Goal: Task Accomplishment & Management: Use online tool/utility

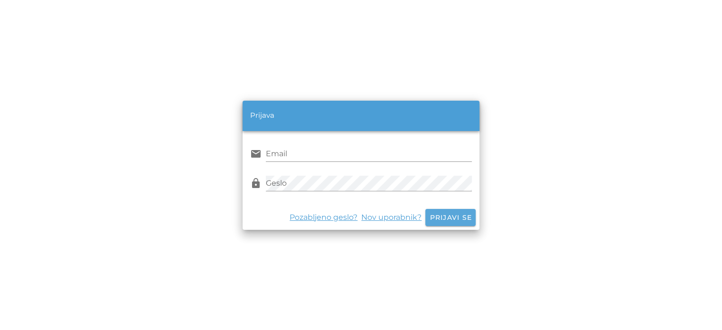
type input "[EMAIL_ADDRESS][DOMAIN_NAME]"
click at [458, 225] on button "Prijavi se" at bounding box center [450, 217] width 50 height 17
click at [449, 210] on button "Prijavi se" at bounding box center [450, 217] width 50 height 17
click at [450, 217] on span "Prijavi se" at bounding box center [450, 217] width 43 height 9
click at [364, 159] on input "[EMAIL_ADDRESS][DOMAIN_NAME]" at bounding box center [369, 153] width 206 height 15
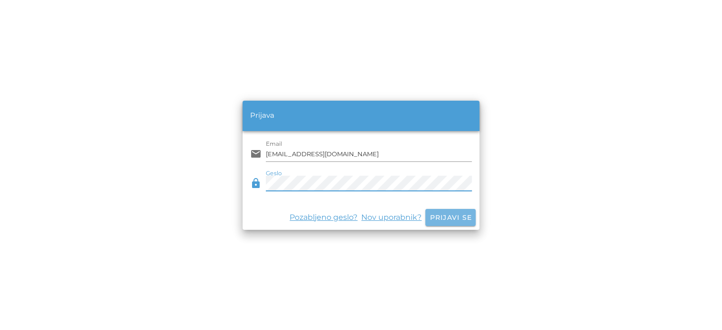
click at [448, 216] on span "Prijavi se" at bounding box center [450, 217] width 43 height 9
type input "[EMAIL_ADDRESS][DOMAIN_NAME]"
click at [449, 212] on button "Prijavi se" at bounding box center [450, 217] width 50 height 17
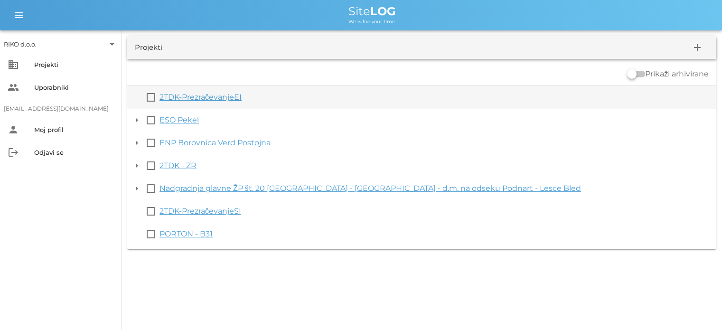
click at [163, 97] on link "2TDK-PrezračevanjeEI" at bounding box center [200, 97] width 82 height 9
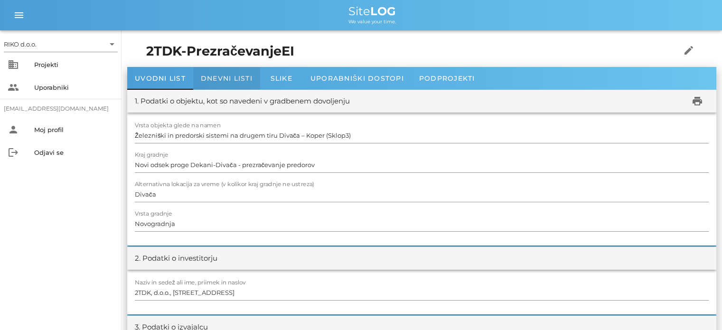
click at [236, 79] on span "Dnevni listi" at bounding box center [227, 78] width 52 height 9
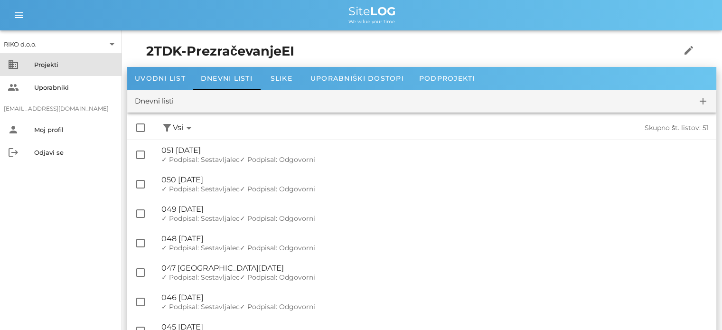
click at [55, 68] on div "Projekti" at bounding box center [74, 65] width 80 height 8
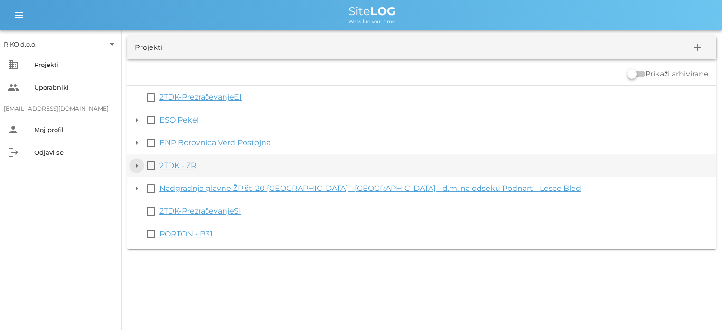
click at [140, 163] on button "arrow_drop_down" at bounding box center [136, 165] width 11 height 11
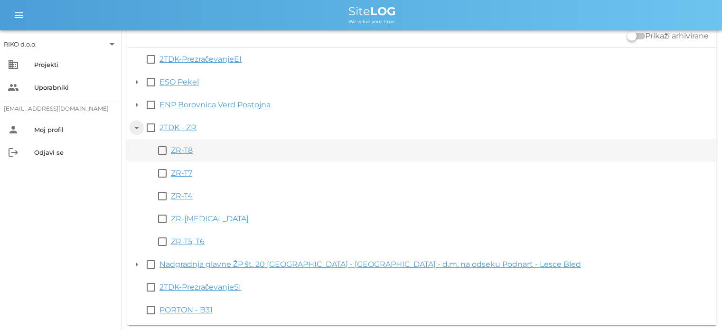
scroll to position [38, 0]
click at [184, 151] on link "ZR-T8" at bounding box center [182, 149] width 22 height 9
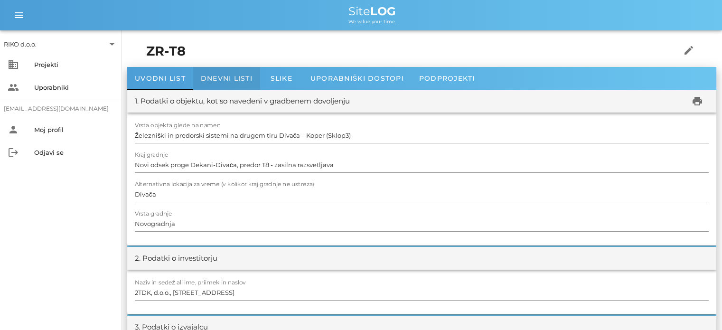
click at [243, 78] on span "Dnevni listi" at bounding box center [227, 78] width 52 height 9
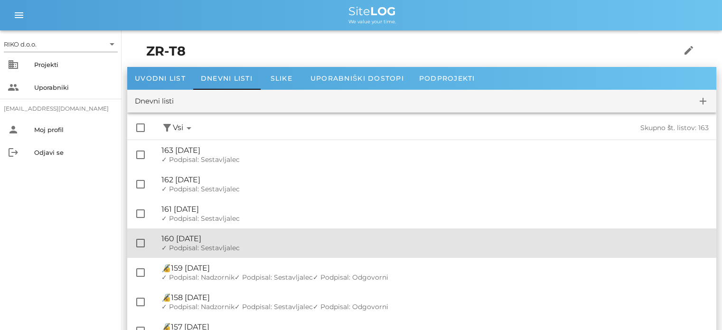
click at [188, 242] on div "🔏 160 [DATE]" at bounding box center [434, 238] width 547 height 9
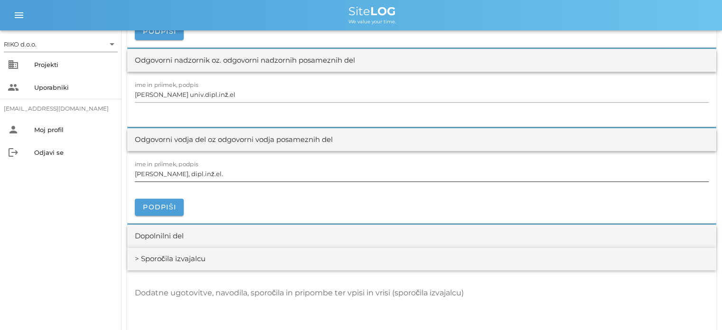
scroll to position [1187, 0]
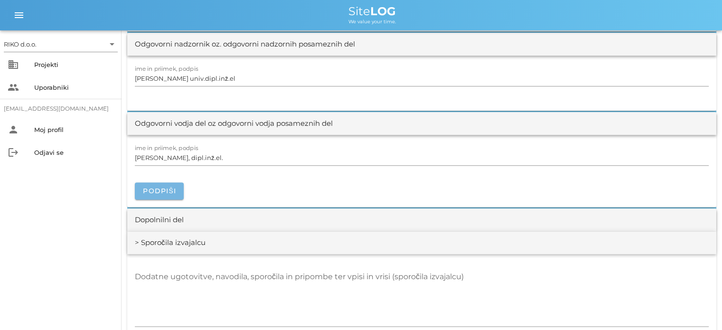
click at [172, 189] on span "Podpiši" at bounding box center [159, 191] width 34 height 9
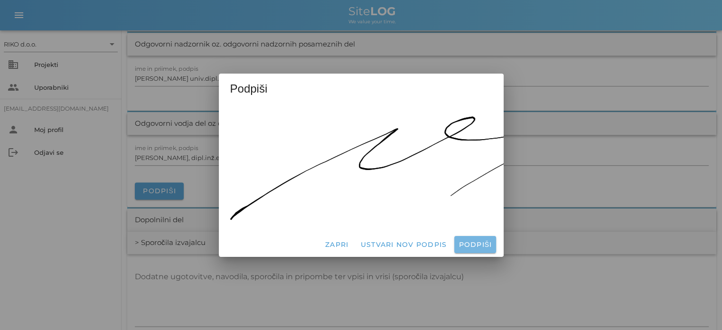
click at [478, 241] on span "Podpiši" at bounding box center [475, 244] width 34 height 9
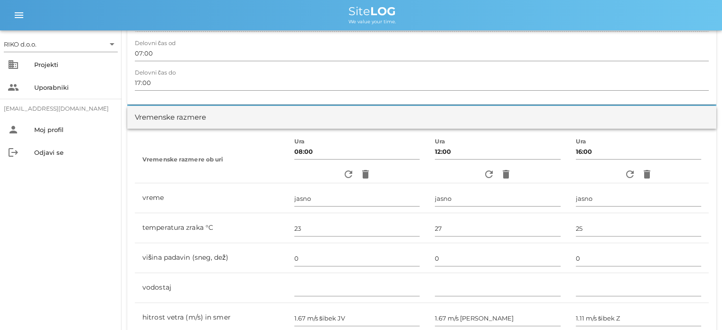
scroll to position [0, 0]
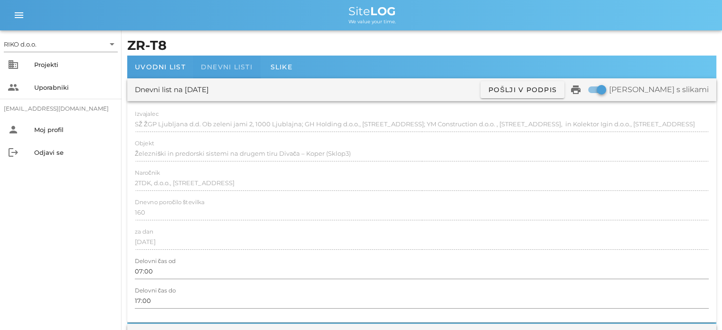
click at [227, 66] on span "Dnevni listi" at bounding box center [227, 67] width 52 height 9
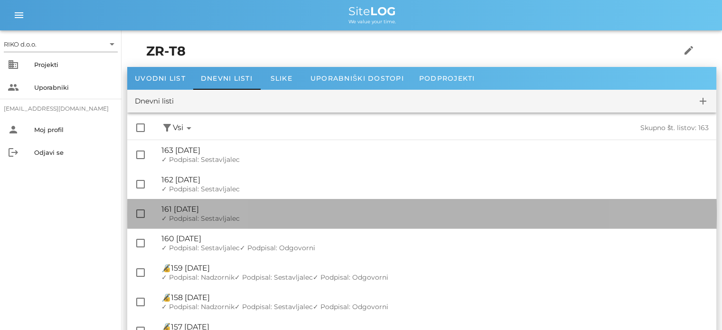
click at [239, 211] on div "🔏 161 [DATE]" at bounding box center [434, 209] width 547 height 9
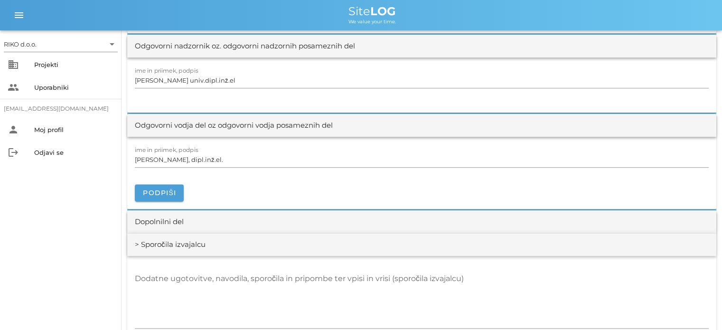
scroll to position [1187, 0]
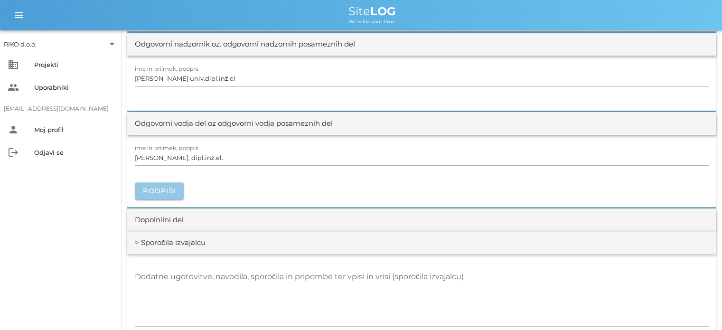
click at [175, 192] on span "Podpiši" at bounding box center [159, 191] width 34 height 9
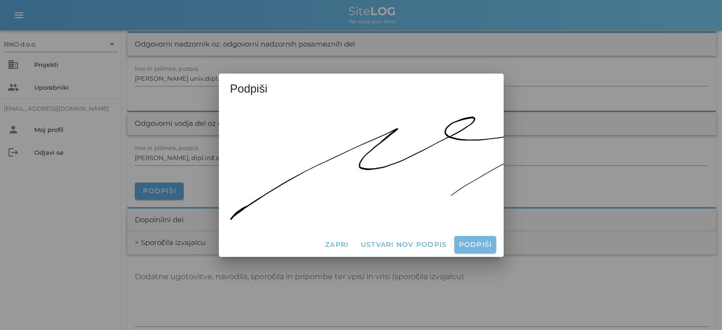
click at [483, 244] on span "Podpiši" at bounding box center [475, 244] width 34 height 9
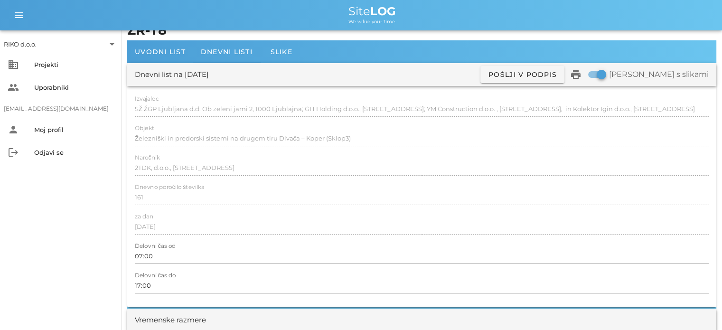
scroll to position [0, 0]
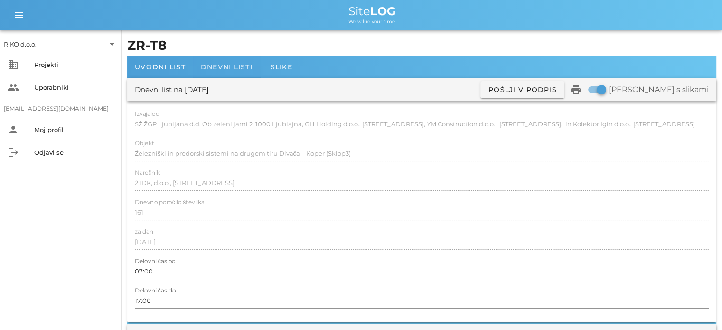
click at [206, 72] on div "Dnevni listi" at bounding box center [226, 67] width 67 height 23
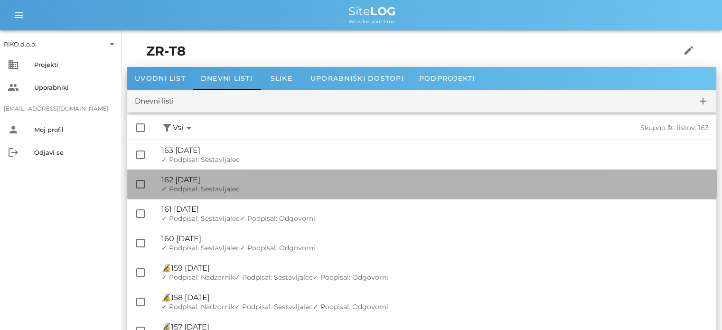
click at [251, 183] on div "🔏 162 [DATE]" at bounding box center [434, 179] width 547 height 9
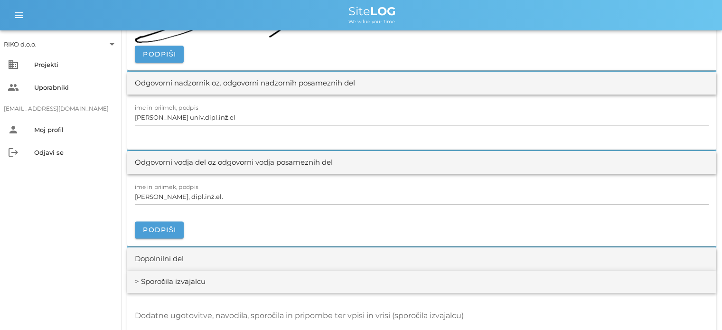
scroll to position [1234, 0]
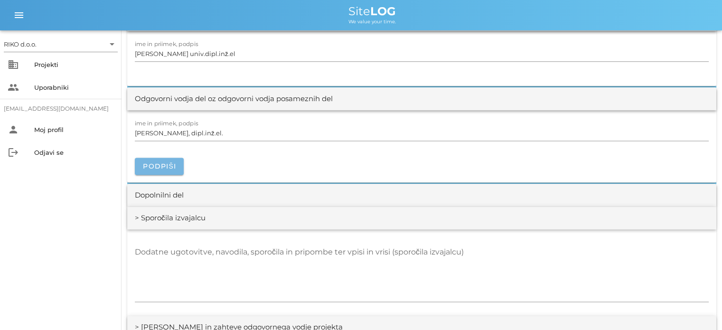
click at [153, 162] on span "Podpiši" at bounding box center [159, 166] width 34 height 9
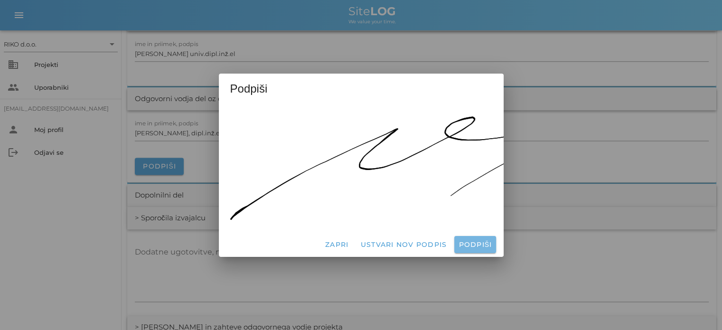
click at [467, 240] on span "Podpiši" at bounding box center [475, 244] width 34 height 9
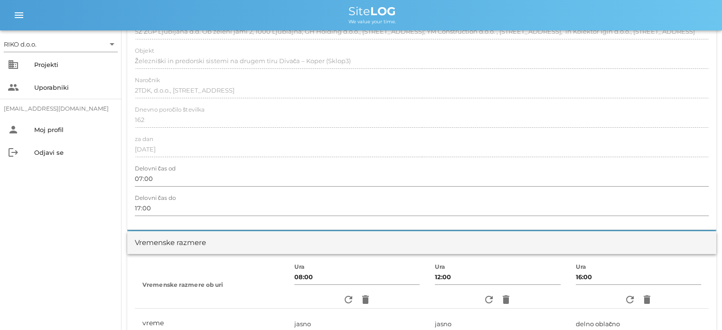
scroll to position [0, 0]
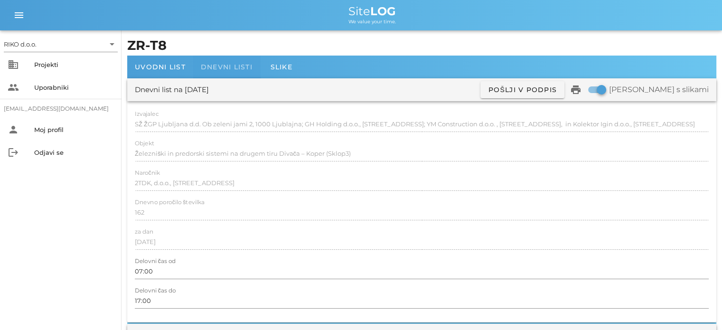
click at [224, 68] on span "Dnevni listi" at bounding box center [227, 67] width 52 height 9
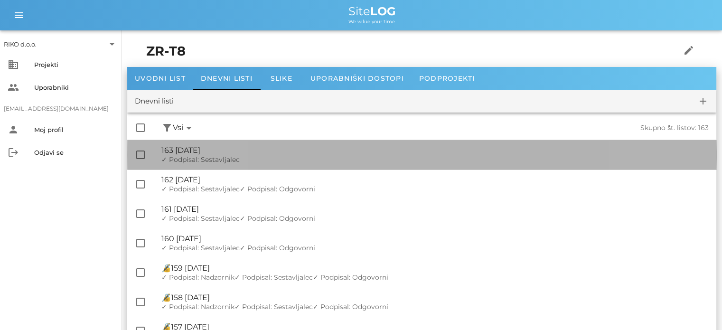
click at [229, 147] on div "🔏 163 [DATE]" at bounding box center [434, 150] width 547 height 9
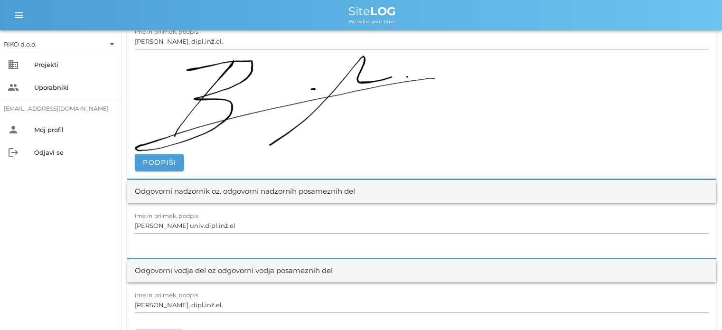
scroll to position [1139, 0]
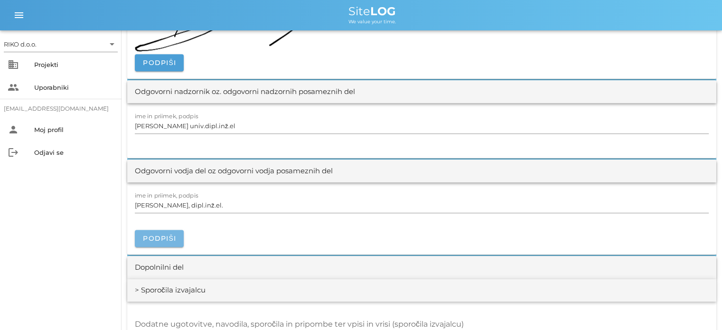
click at [162, 237] on span "Podpiši" at bounding box center [159, 238] width 34 height 9
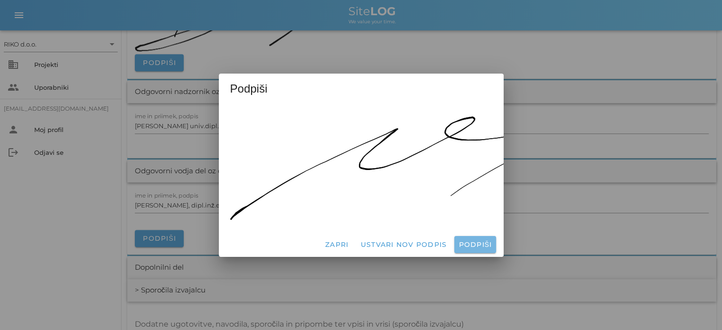
click at [470, 236] on button "Podpiši" at bounding box center [474, 244] width 41 height 17
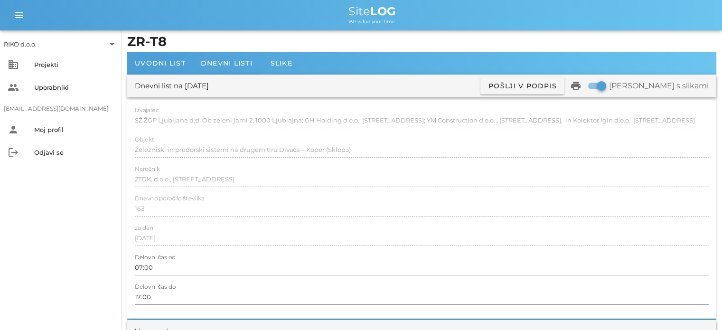
scroll to position [0, 0]
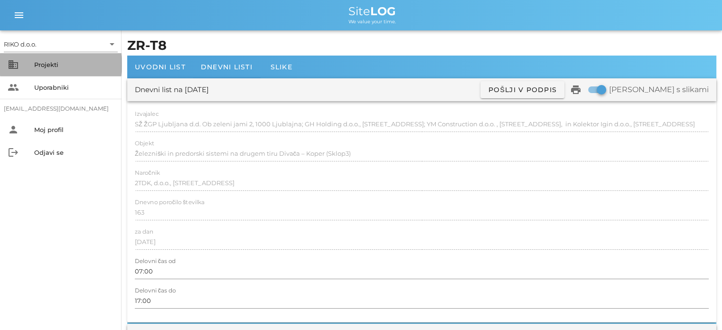
click at [57, 65] on div "Projekti" at bounding box center [74, 65] width 80 height 8
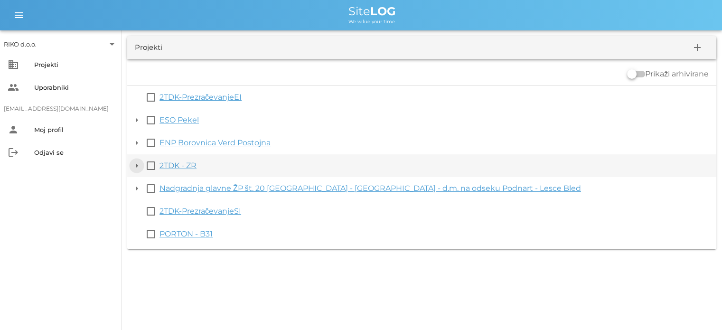
click at [136, 165] on button "arrow_drop_down" at bounding box center [136, 165] width 11 height 11
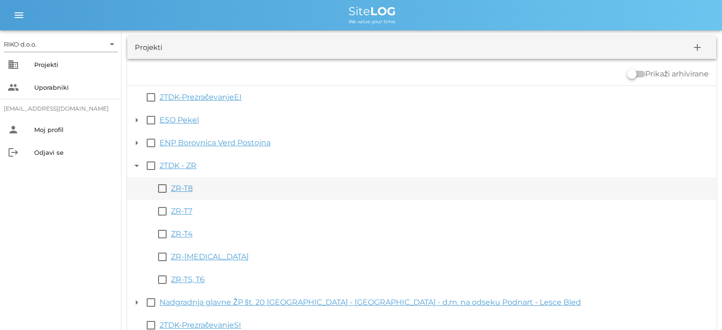
click at [188, 190] on link "ZR-T8" at bounding box center [182, 188] width 22 height 9
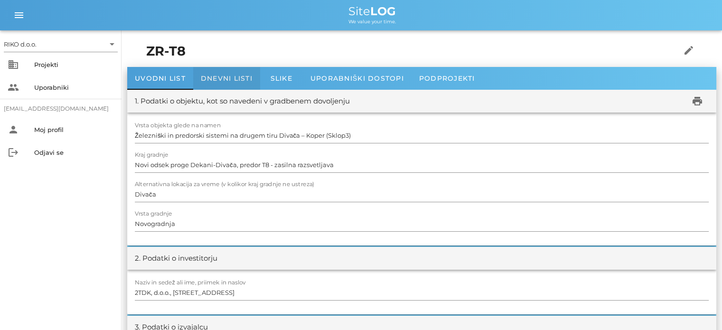
click at [243, 80] on span "Dnevni listi" at bounding box center [227, 78] width 52 height 9
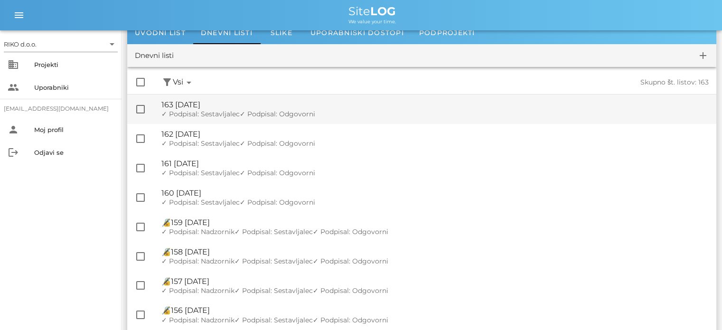
scroll to position [47, 0]
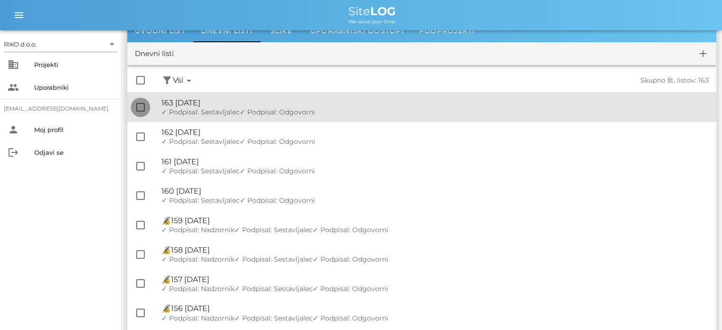
click at [143, 107] on div at bounding box center [140, 107] width 16 height 16
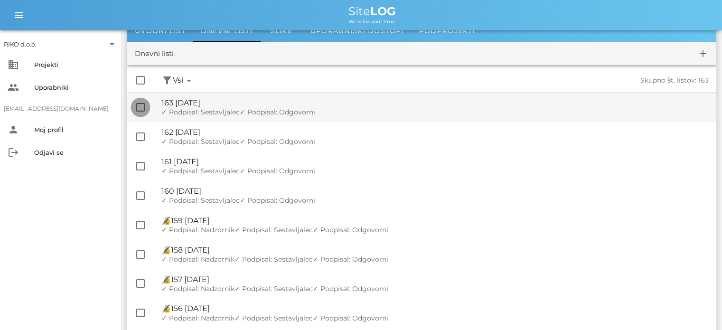
checkbox input "true"
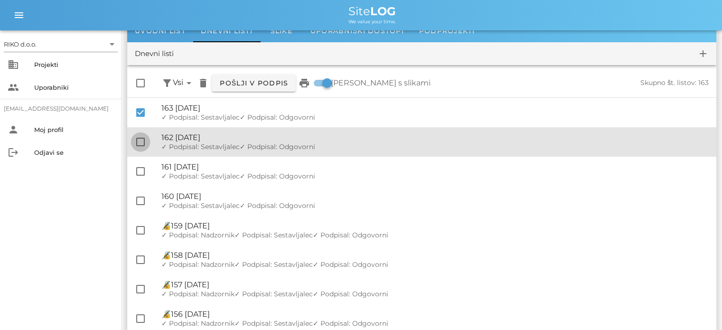
click at [141, 142] on div at bounding box center [140, 142] width 16 height 16
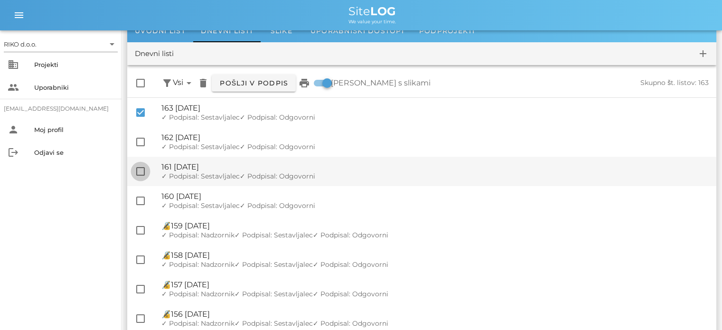
checkbox input "true"
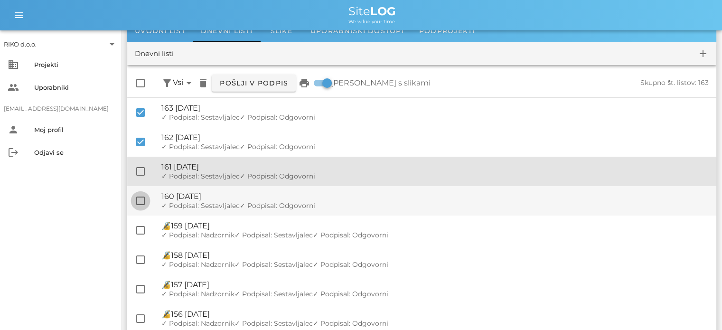
drag, startPoint x: 143, startPoint y: 169, endPoint x: 142, endPoint y: 197, distance: 28.0
click at [143, 169] on div at bounding box center [140, 171] width 16 height 16
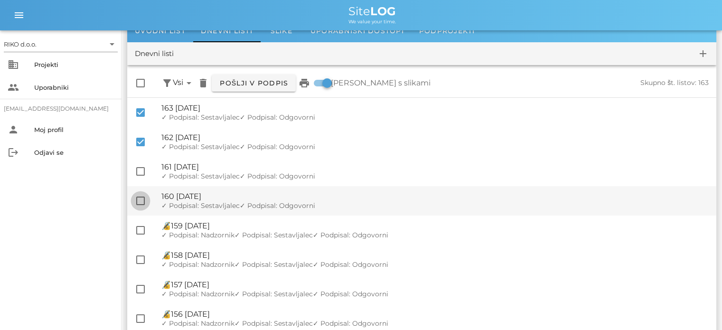
checkbox input "true"
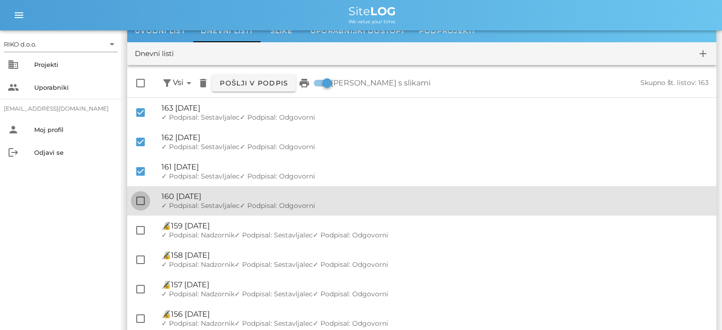
click at [142, 199] on div at bounding box center [140, 201] width 16 height 16
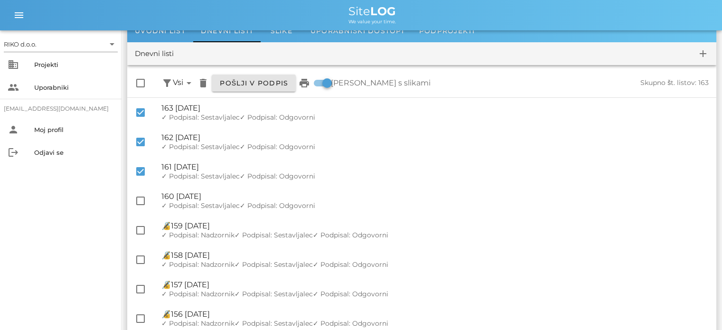
checkbox input "true"
click at [256, 85] on span "Pošlji v podpis" at bounding box center [253, 83] width 69 height 9
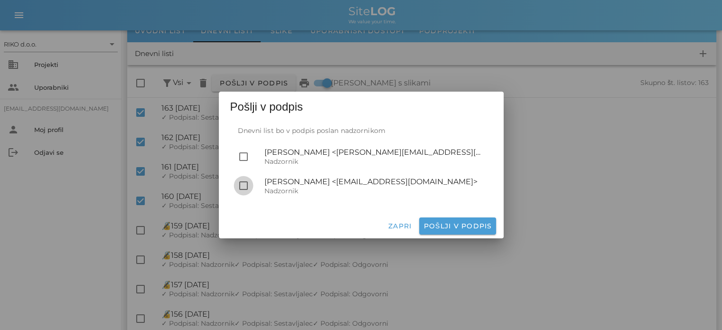
click at [241, 187] on div at bounding box center [243, 186] width 16 height 16
click at [475, 228] on span "Pošlji v podpis" at bounding box center [457, 226] width 69 height 9
checkbox input "false"
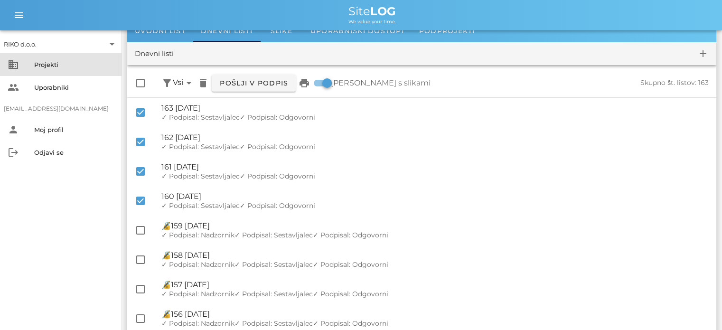
click at [72, 71] on div "Projekti" at bounding box center [74, 64] width 80 height 15
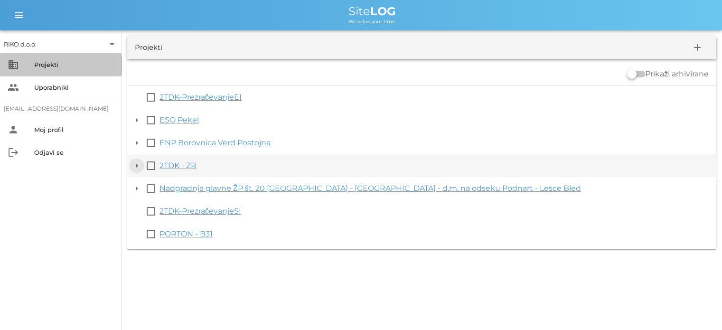
click at [138, 169] on button "arrow_drop_down" at bounding box center [136, 165] width 11 height 11
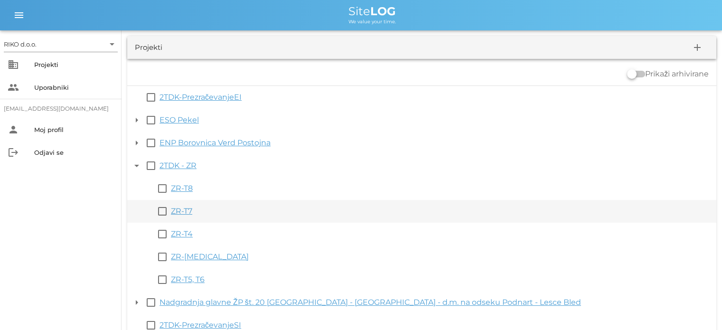
click at [183, 210] on link "ZR-T7" at bounding box center [181, 210] width 21 height 9
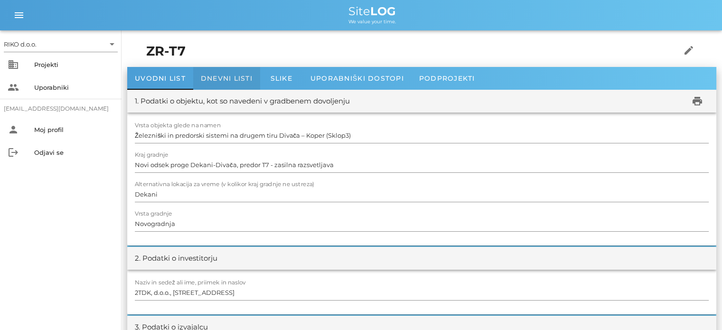
click at [229, 76] on span "Dnevni listi" at bounding box center [227, 78] width 52 height 9
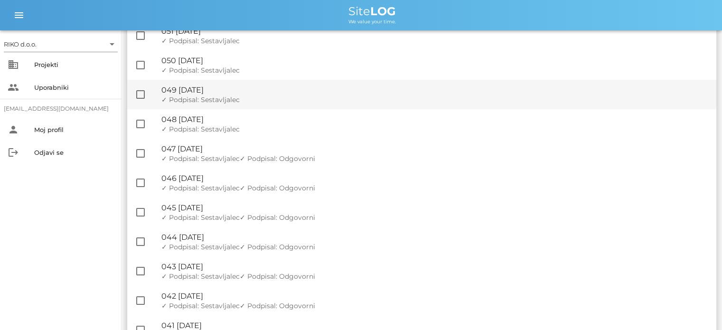
scroll to position [332, 0]
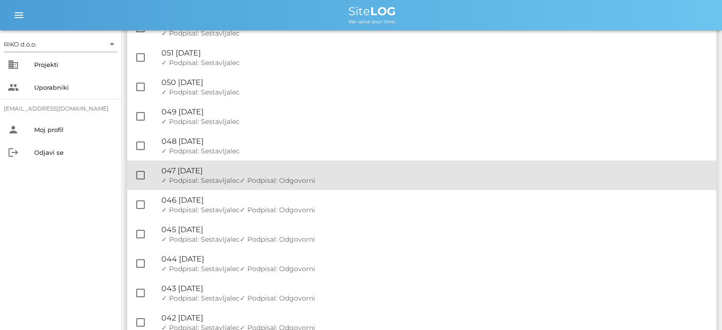
click at [233, 174] on div "🔏 047 [DATE]" at bounding box center [434, 170] width 547 height 9
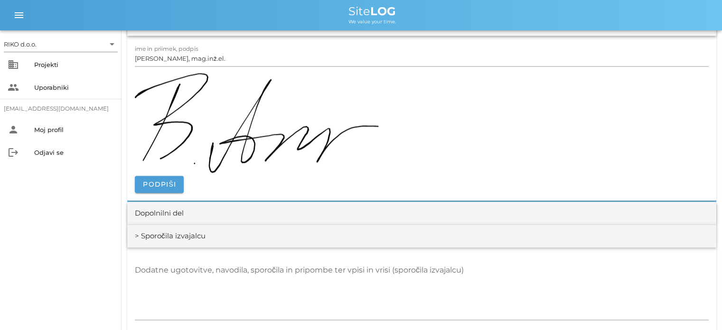
scroll to position [1377, 0]
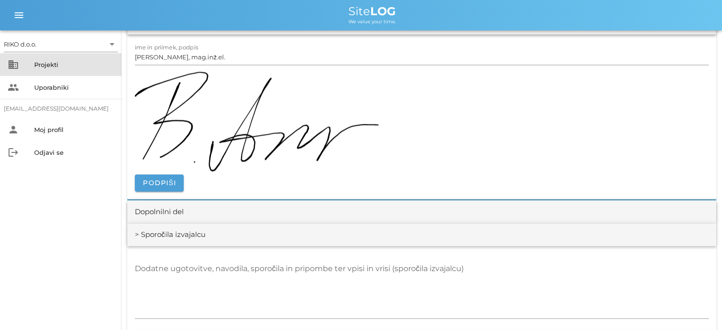
click at [63, 61] on div "Projekti" at bounding box center [74, 65] width 80 height 8
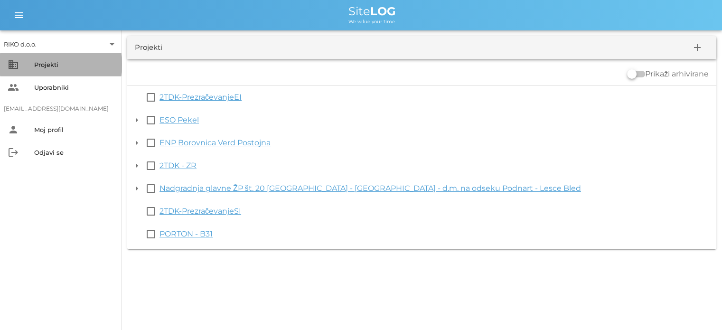
click at [53, 64] on div "Projekti" at bounding box center [74, 65] width 80 height 8
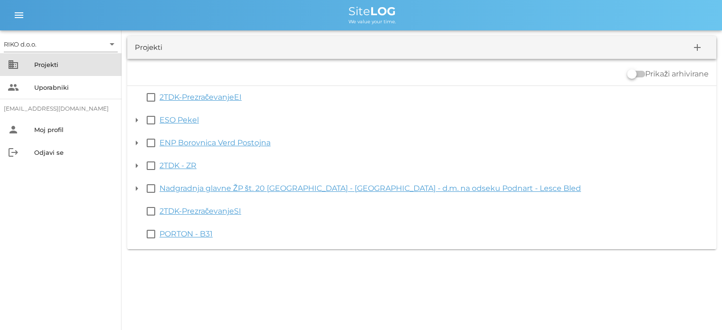
click at [54, 64] on div "Projekti" at bounding box center [74, 65] width 80 height 8
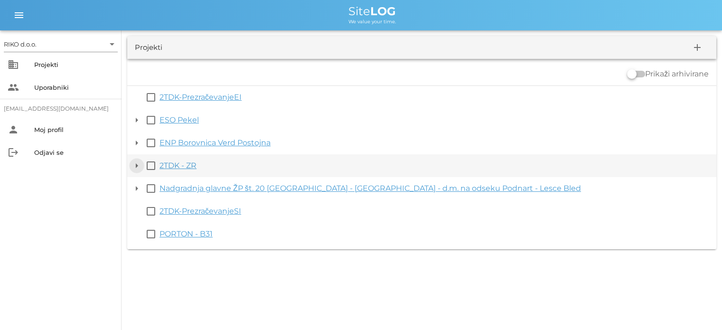
click at [136, 167] on button "arrow_drop_down" at bounding box center [136, 165] width 11 height 11
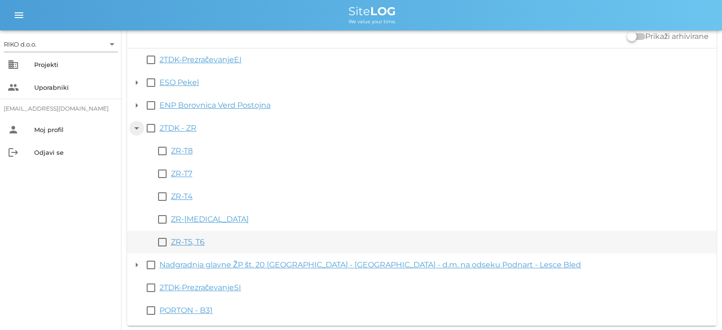
scroll to position [38, 0]
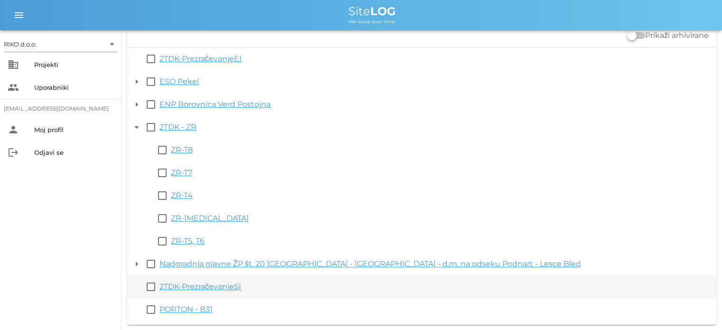
click at [230, 288] on link "2TDK-PrezračevanjeSI" at bounding box center [200, 286] width 82 height 9
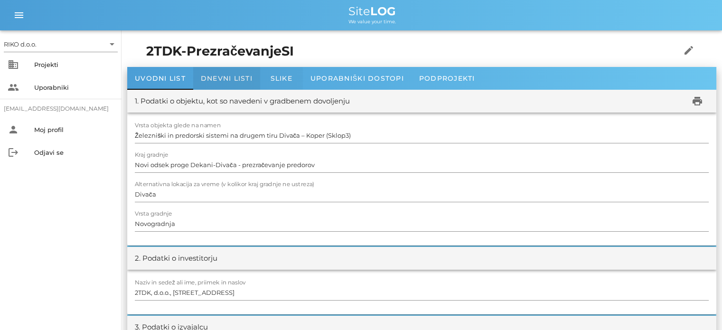
click at [222, 80] on span "Dnevni listi" at bounding box center [227, 78] width 52 height 9
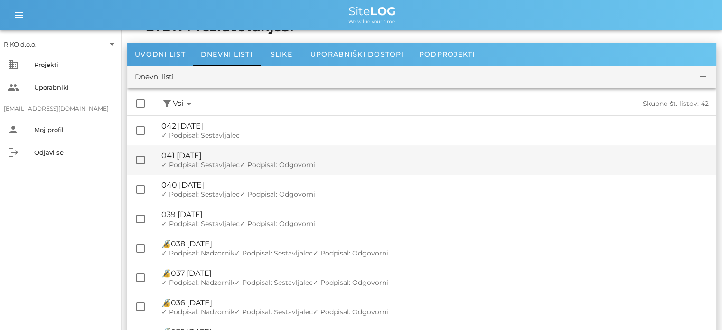
scroll to position [47, 0]
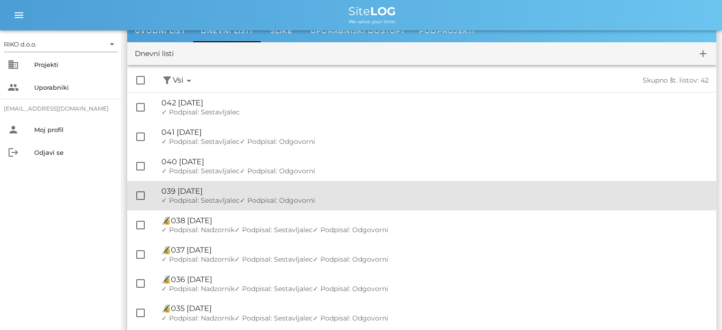
click at [270, 191] on div "🔏 039 [DATE]" at bounding box center [434, 191] width 547 height 9
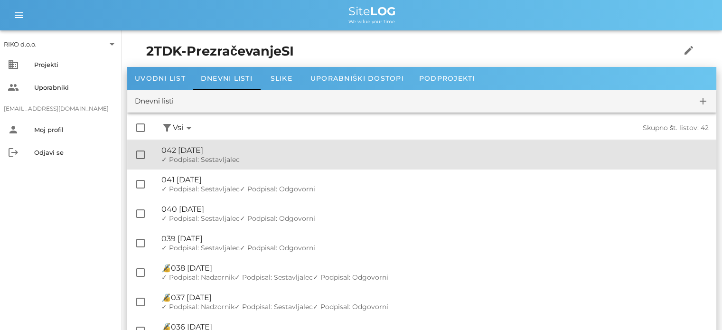
click at [249, 158] on div "✓ Podpisal: Nadzornik ✓ Podpisal: Sestavljalec ✓ Podpisal: Odgovorni" at bounding box center [434, 160] width 547 height 8
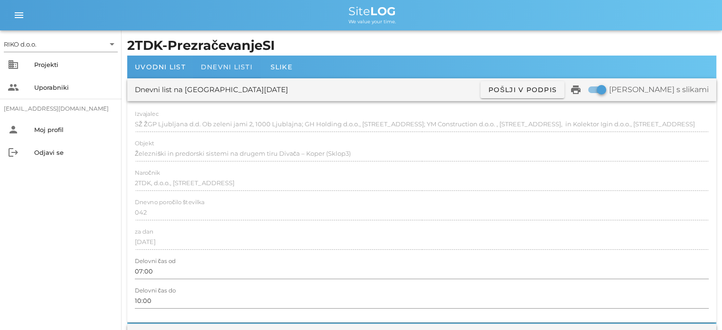
click at [220, 69] on span "Dnevni listi" at bounding box center [227, 67] width 52 height 9
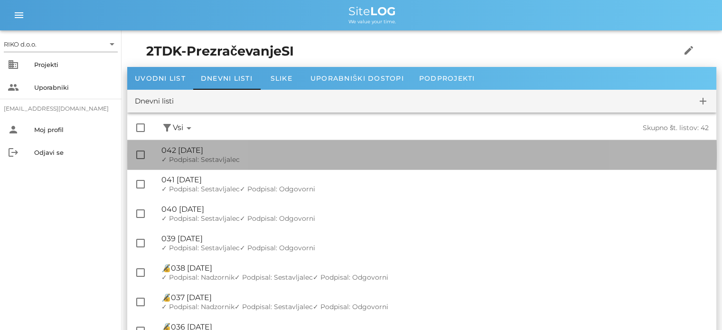
click at [235, 161] on span "✓ Podpisal: Sestavljalec" at bounding box center [200, 159] width 78 height 9
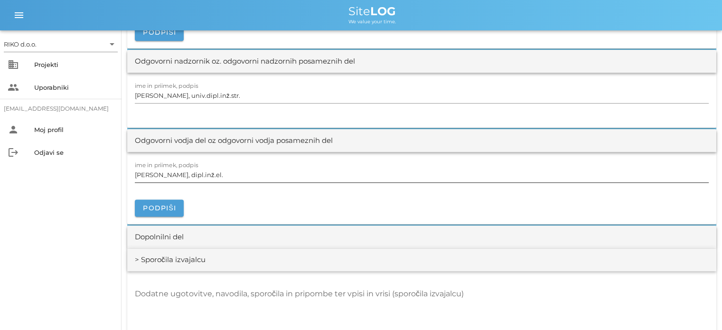
scroll to position [1187, 0]
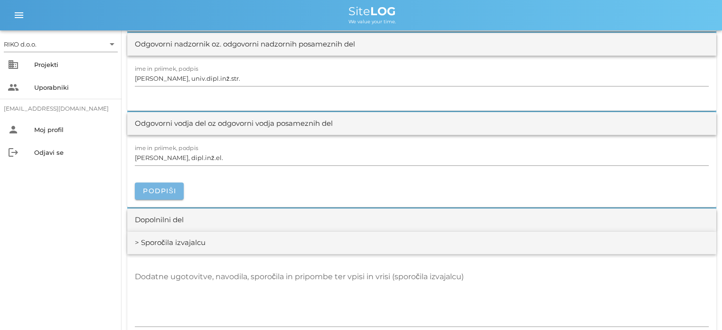
click at [153, 191] on span "Podpiši" at bounding box center [159, 191] width 34 height 9
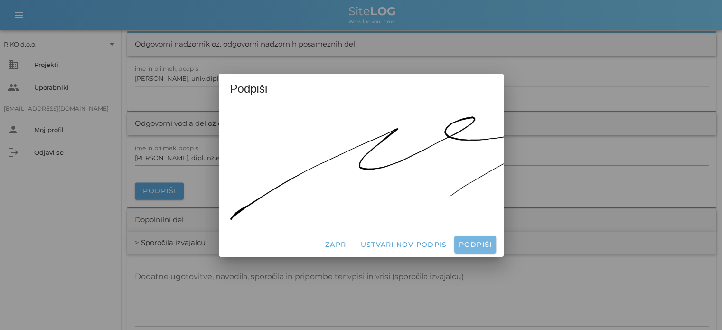
click at [471, 240] on span "Podpiši" at bounding box center [475, 244] width 34 height 9
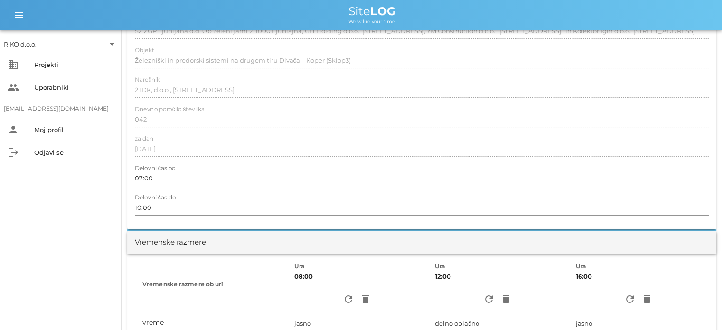
scroll to position [0, 0]
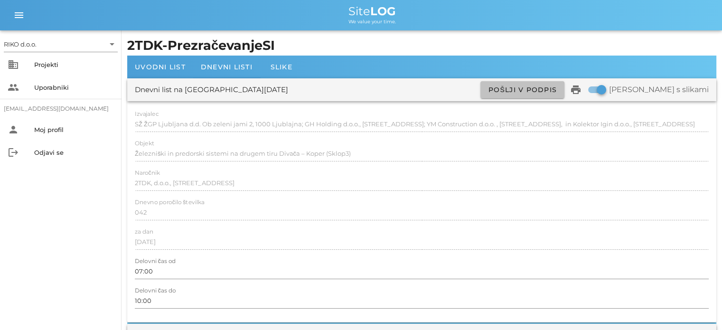
click at [535, 92] on span "Pošlji v podpis" at bounding box center [522, 89] width 69 height 9
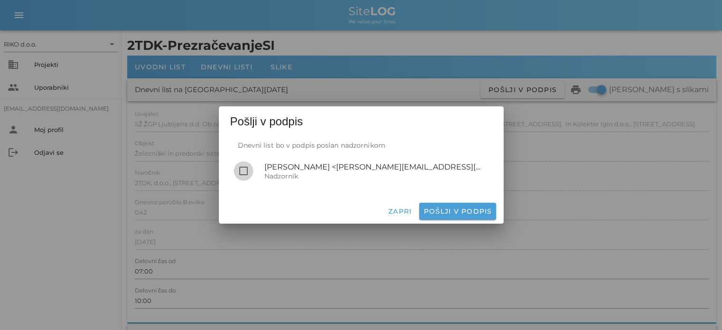
click at [235, 172] on div at bounding box center [243, 171] width 16 height 16
click at [447, 212] on span "Pošlji v podpis" at bounding box center [457, 211] width 69 height 9
checkbox input "false"
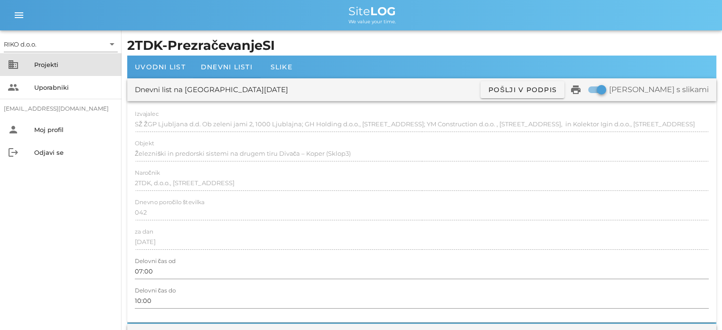
click at [66, 70] on div "Projekti" at bounding box center [74, 64] width 80 height 15
